Goal: Task Accomplishment & Management: Complete application form

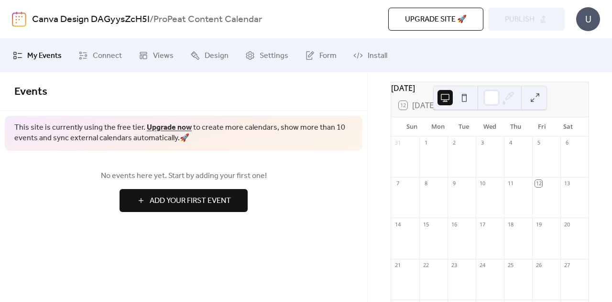
scroll to position [49, 0]
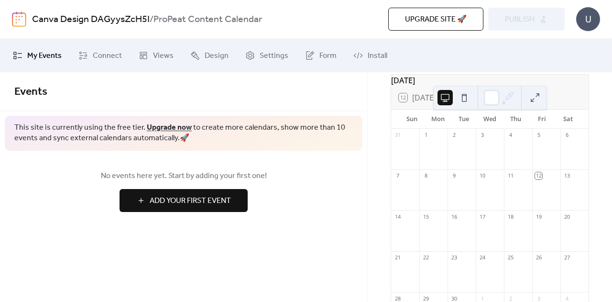
click at [484, 200] on div at bounding box center [490, 194] width 28 height 24
click at [482, 179] on div "10" at bounding box center [482, 175] width 7 height 7
click at [464, 99] on button at bounding box center [464, 97] width 15 height 15
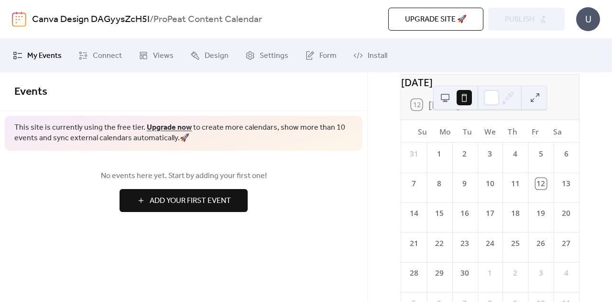
click at [447, 96] on button at bounding box center [445, 97] width 15 height 15
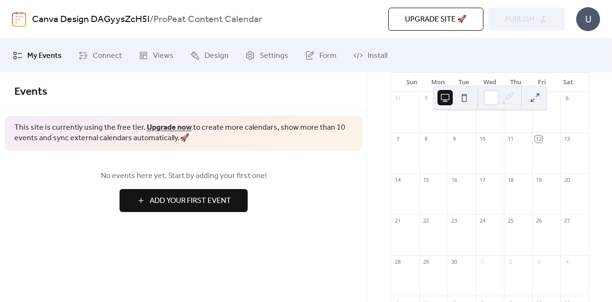
scroll to position [93, 0]
click at [242, 196] on button "Add Your First Event" at bounding box center [184, 200] width 128 height 23
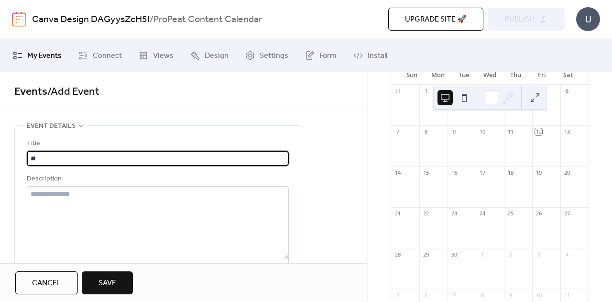
type input "*"
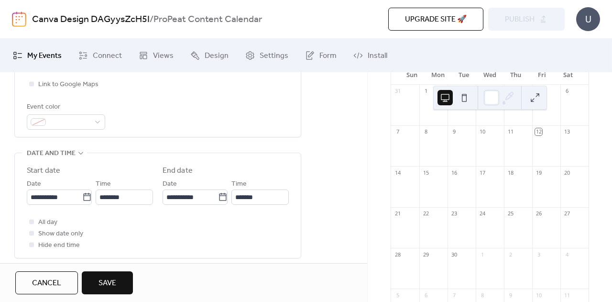
scroll to position [0, 0]
type input "**********"
click at [119, 281] on button "Save" at bounding box center [107, 282] width 51 height 23
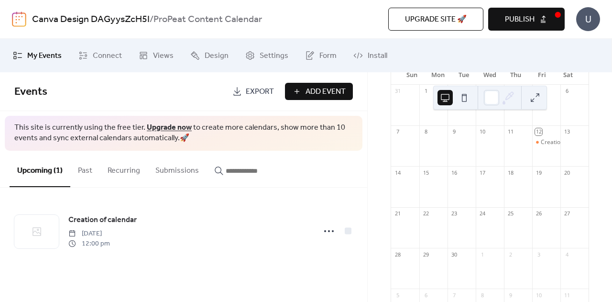
click at [537, 92] on button at bounding box center [534, 97] width 15 height 15
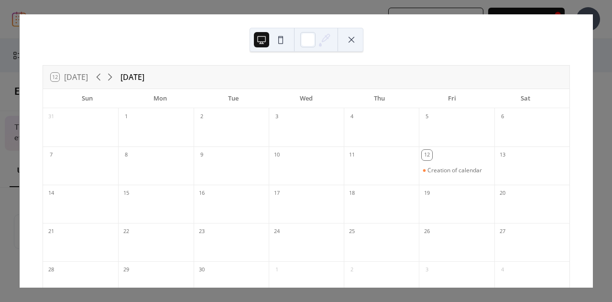
click at [351, 41] on button at bounding box center [351, 39] width 15 height 15
